Goal: Task Accomplishment & Management: Use online tool/utility

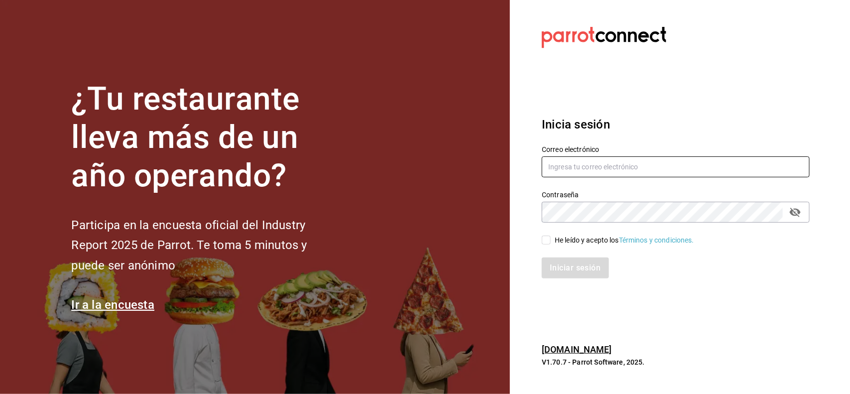
click at [586, 175] on input "text" at bounding box center [676, 166] width 268 height 21
type input "m"
click at [619, 165] on input "gerenciamoodlilas@" at bounding box center [676, 166] width 268 height 21
type input "gerenciamoodlilas@zuda.mx"
click at [551, 243] on input "He leído y acepto los Términos y condiciones." at bounding box center [546, 240] width 9 height 9
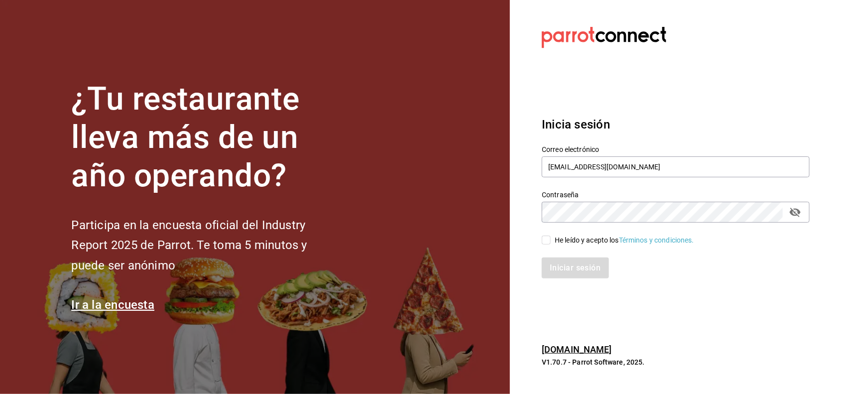
checkbox input "true"
click at [578, 263] on button "Iniciar sesión" at bounding box center [576, 268] width 68 height 21
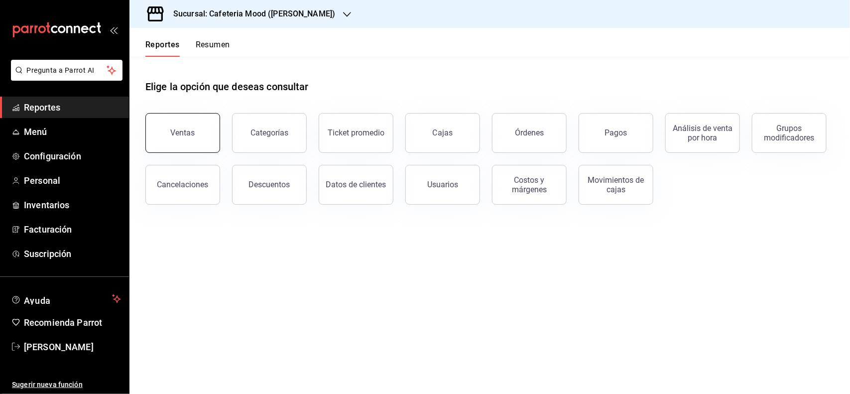
click at [192, 133] on div "Ventas" at bounding box center [183, 132] width 24 height 9
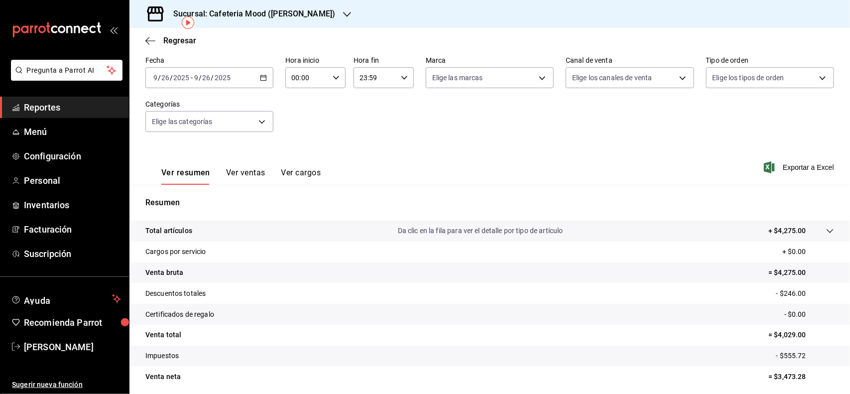
scroll to position [46, 0]
drag, startPoint x: 778, startPoint y: 0, endPoint x: 529, endPoint y: 128, distance: 279.4
click at [529, 128] on div "Fecha [DATE] [DATE] - [DATE] [DATE] Hora inicio 00:00 Hora inicio Hora fin 23:5…" at bounding box center [489, 101] width 689 height 88
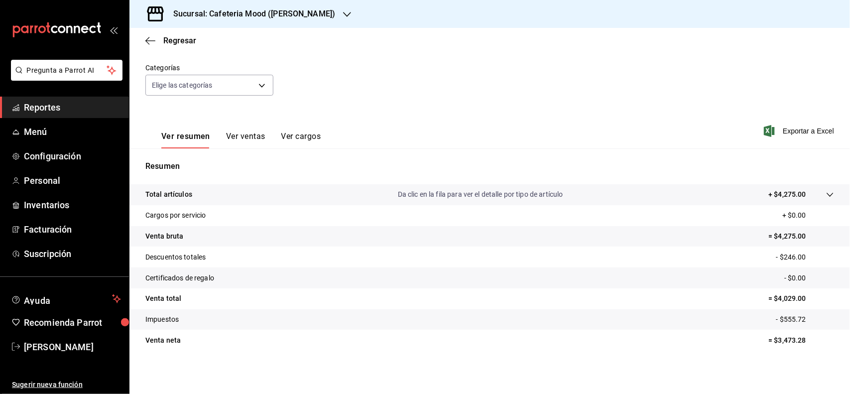
click at [413, 195] on p "Da clic en la fila para ver el detalle por tipo de artículo" at bounding box center [480, 194] width 165 height 10
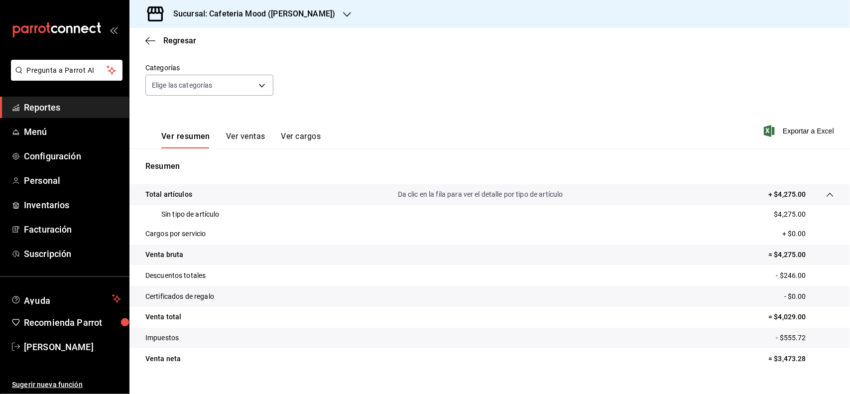
scroll to position [101, 0]
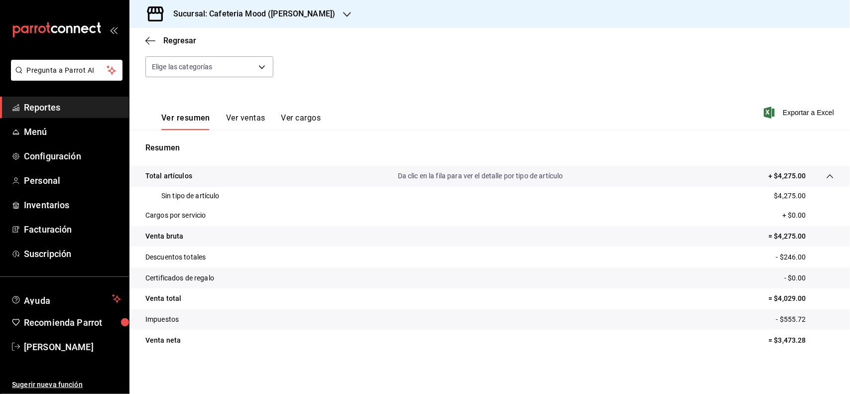
click at [447, 178] on p "Da clic en la fila para ver el detalle por tipo de artículo" at bounding box center [480, 176] width 165 height 10
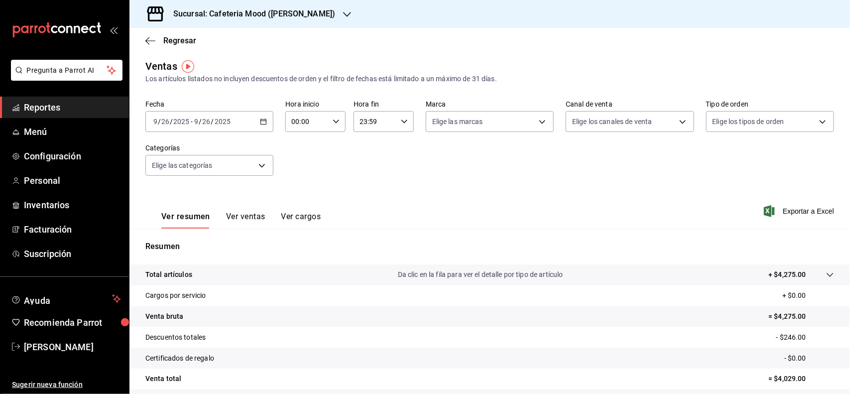
scroll to position [0, 0]
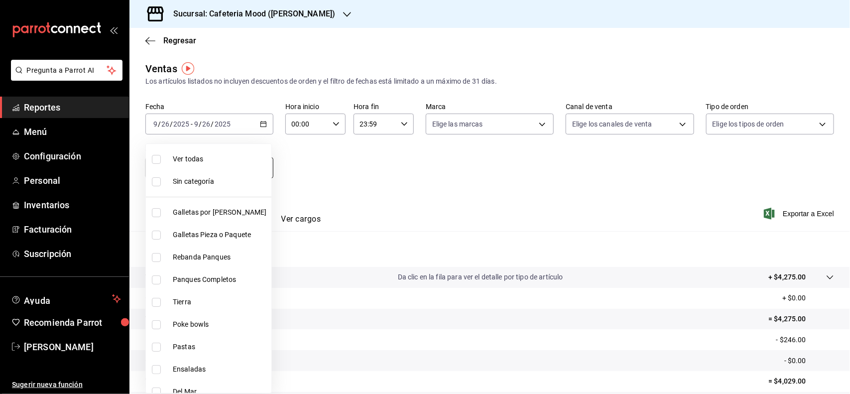
click at [253, 167] on body "Pregunta a Parrot AI Reportes Menú Configuración Personal Inventarios Facturaci…" at bounding box center [425, 197] width 850 height 394
click at [197, 158] on span "Ver todas" at bounding box center [220, 159] width 95 height 10
type input "dac53d69-fba6-4cf9-b510-19857bfef6d0,21cdb00f-c1ca-477c-a640-ec6feba9bf53,2a356…"
checkbox input "true"
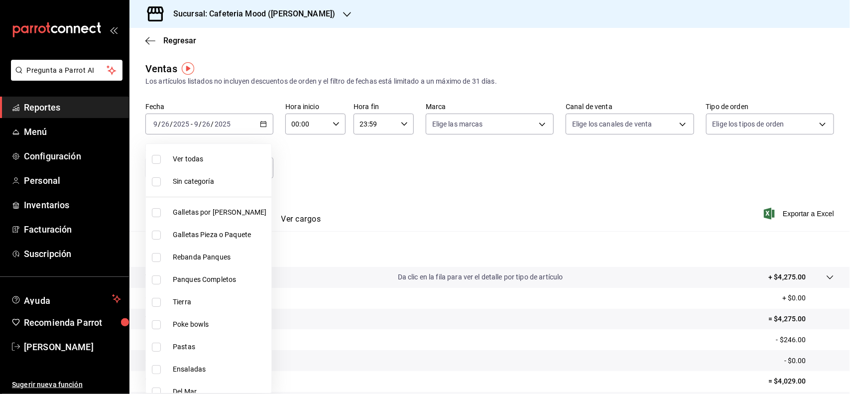
checkbox input "true"
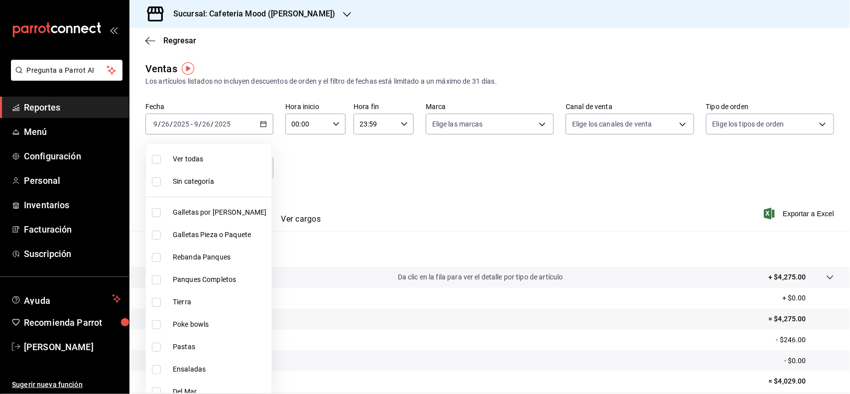
checkbox input "true"
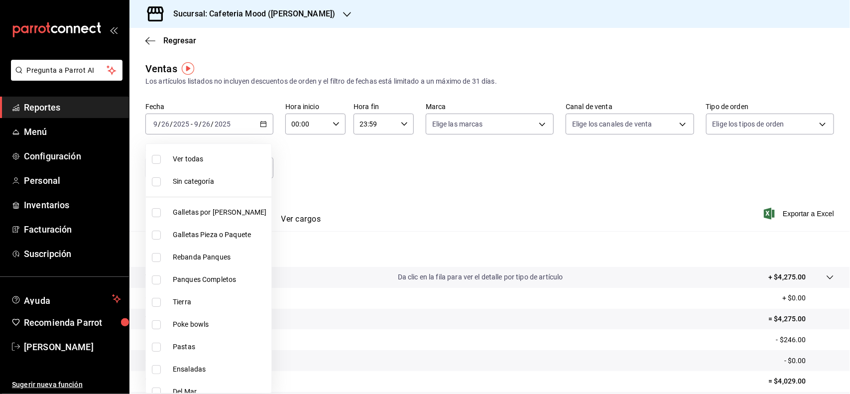
checkbox input "true"
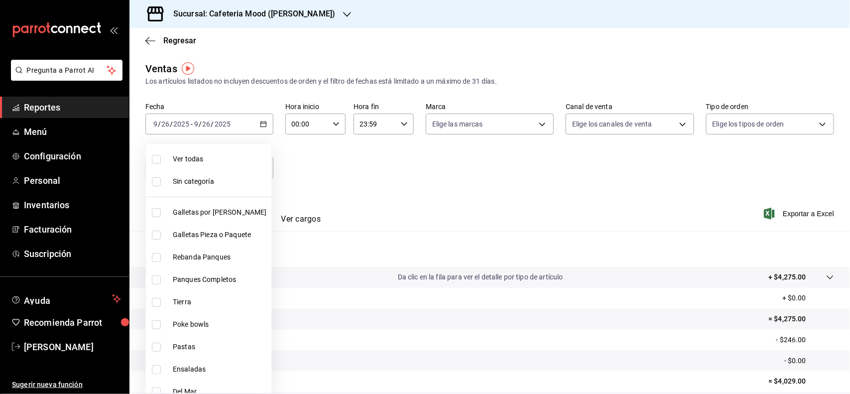
checkbox input "true"
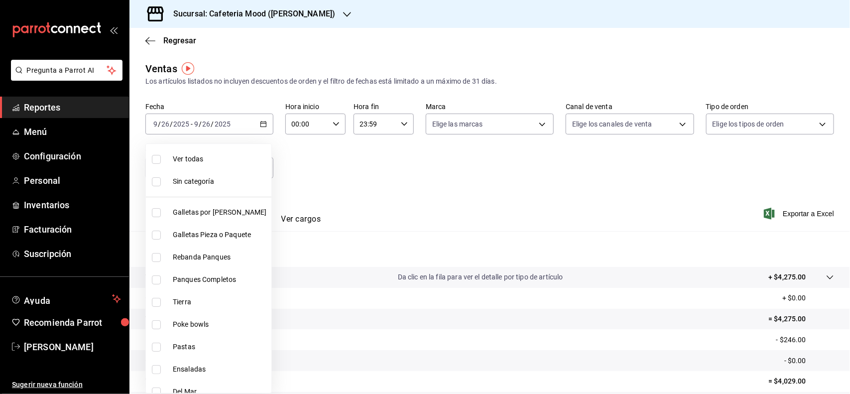
checkbox input "true"
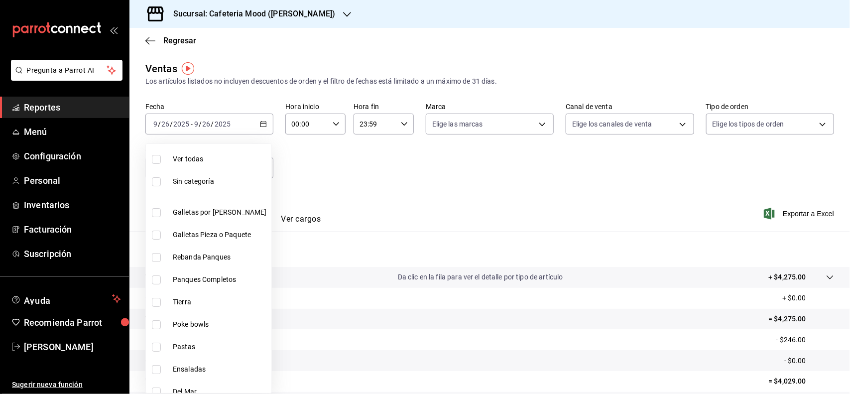
checkbox input "true"
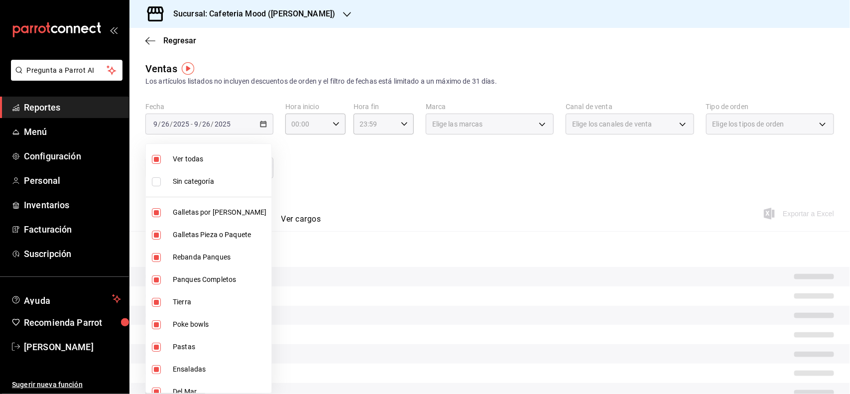
click at [364, 193] on div at bounding box center [425, 197] width 850 height 394
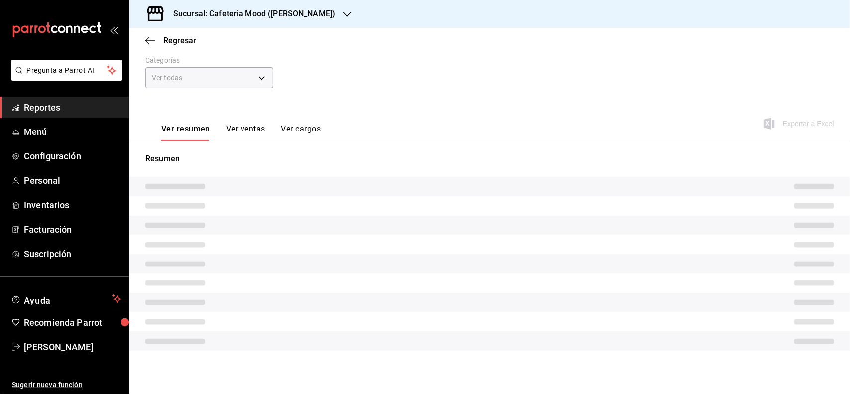
scroll to position [83, 0]
